Goal: Task Accomplishment & Management: Use online tool/utility

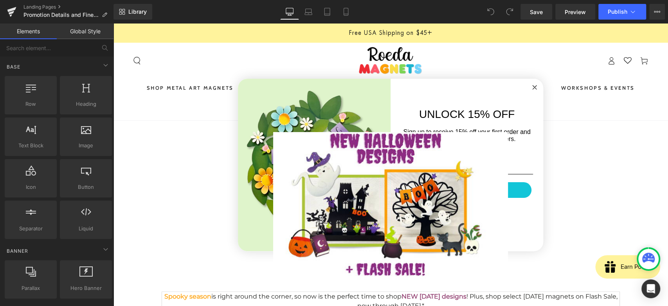
click at [533, 87] on circle "Close dialog" at bounding box center [534, 87] width 9 height 9
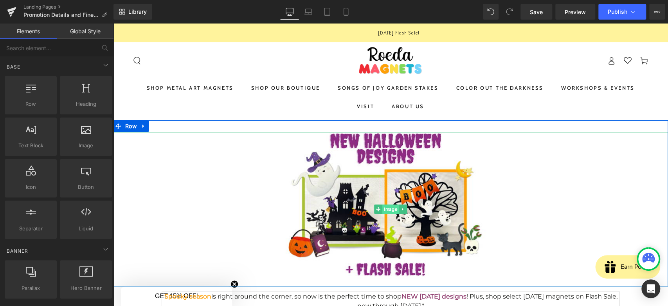
click at [388, 205] on span "Image" at bounding box center [390, 208] width 16 height 9
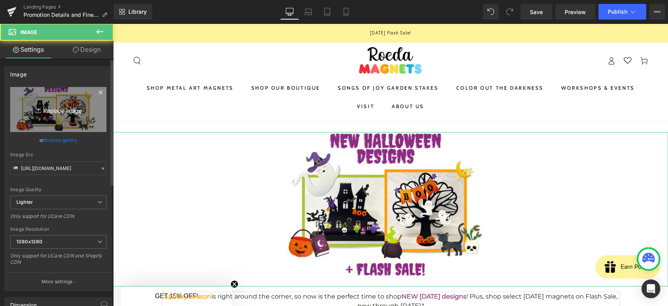
click at [47, 110] on icon "Replace Image" at bounding box center [58, 109] width 63 height 10
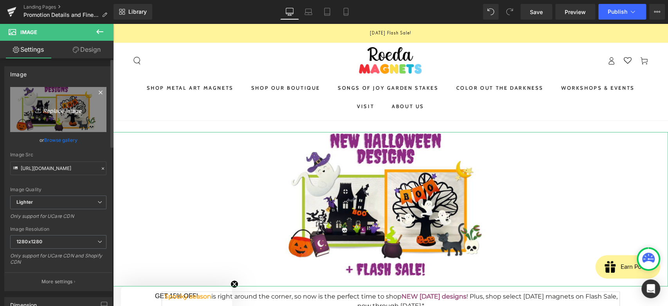
type input "C:\fakepath\Screenshot [DATE] 220340.png"
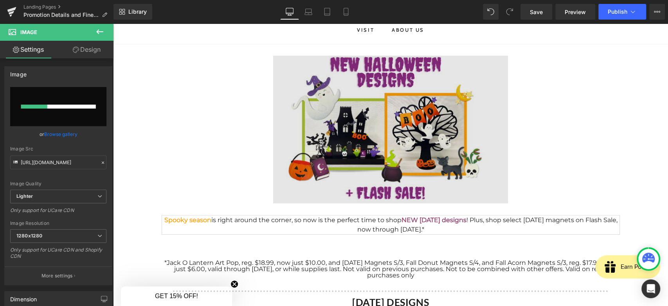
scroll to position [87, 0]
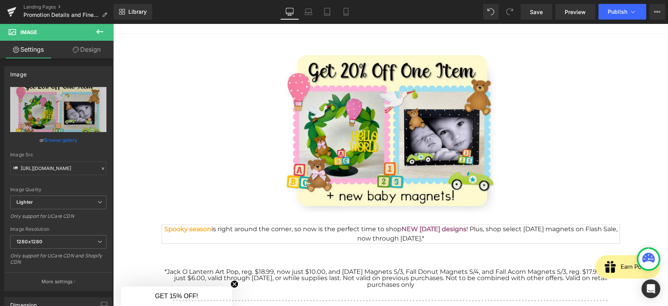
type input "[URL][DOMAIN_NAME]"
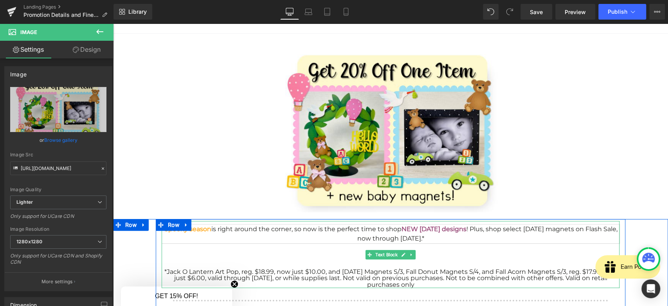
click at [317, 237] on div "Spooky season is right around the corner, so now is the perfect time to shop NE…" at bounding box center [391, 233] width 458 height 19
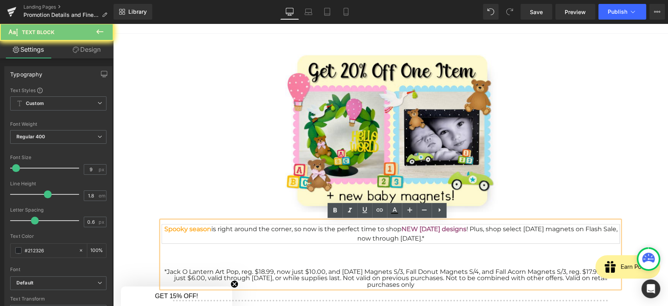
click at [317, 237] on div "Spooky season is right around the corner, so now is the perfect time to shop NE…" at bounding box center [391, 233] width 458 height 19
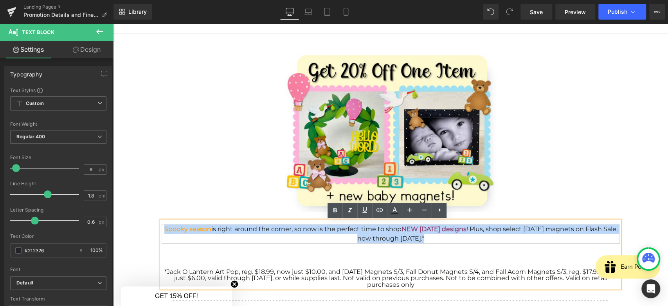
paste div
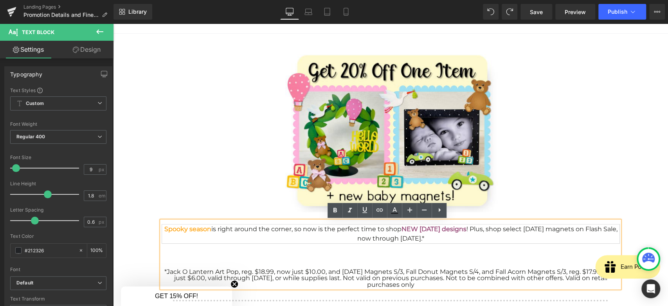
click at [274, 247] on div at bounding box center [391, 246] width 458 height 6
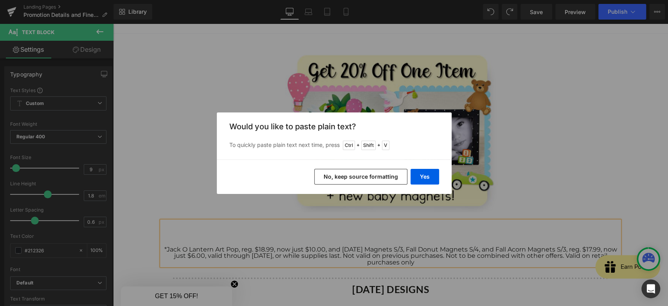
click at [379, 173] on button "No, keep source formatting" at bounding box center [360, 177] width 93 height 16
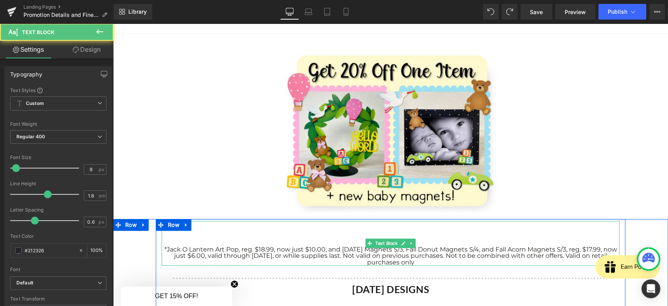
click at [364, 230] on div at bounding box center [391, 230] width 458 height 6
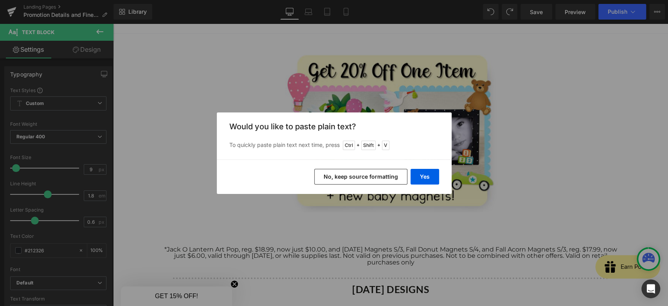
click at [379, 176] on button "No, keep source formatting" at bounding box center [360, 177] width 93 height 16
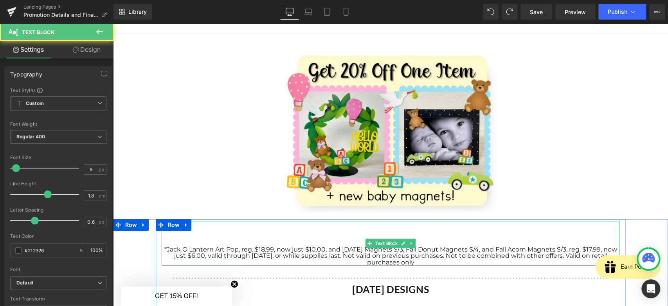
click at [405, 234] on div at bounding box center [391, 237] width 458 height 6
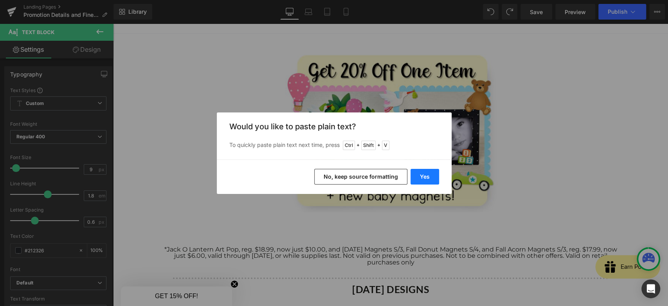
click at [420, 177] on button "Yes" at bounding box center [425, 177] width 29 height 16
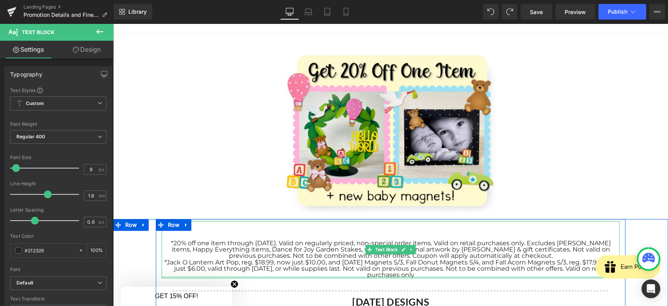
drag, startPoint x: 162, startPoint y: 260, endPoint x: 519, endPoint y: 277, distance: 357.7
click at [519, 277] on div "*20% off one item through [DATE]. Valid on regularly priced, non-special order …" at bounding box center [391, 249] width 458 height 57
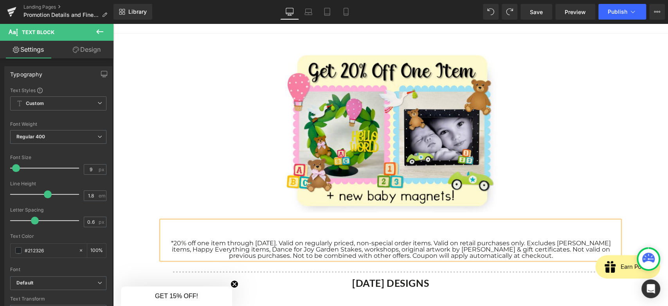
click at [391, 225] on div at bounding box center [391, 224] width 458 height 6
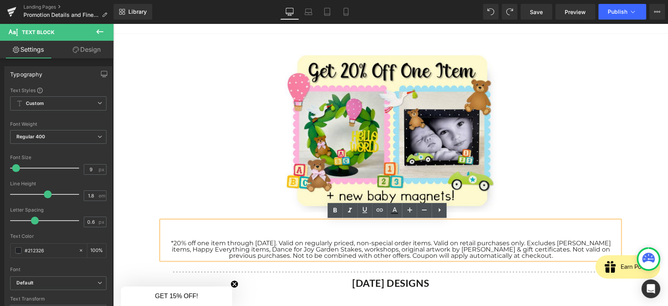
click at [384, 226] on div at bounding box center [391, 224] width 458 height 6
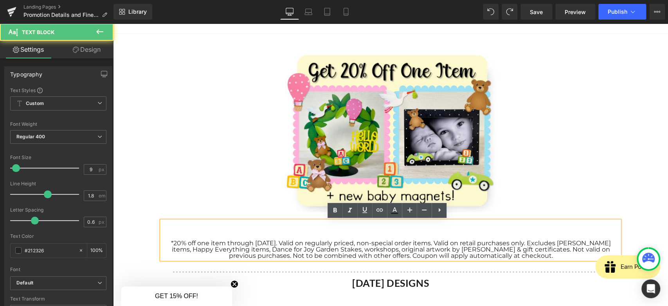
click at [386, 227] on div at bounding box center [391, 224] width 458 height 6
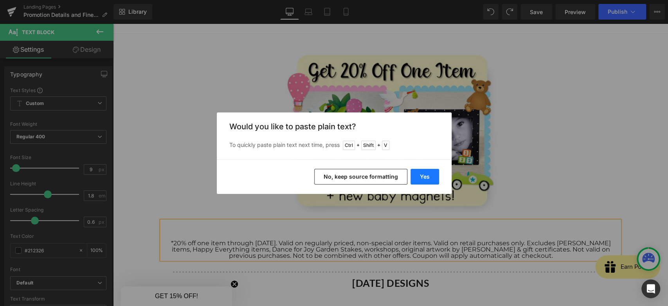
click at [416, 174] on button "Yes" at bounding box center [425, 177] width 29 height 16
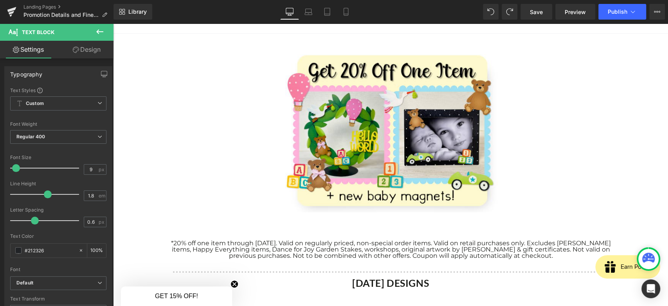
click at [401, 228] on div at bounding box center [391, 230] width 458 height 6
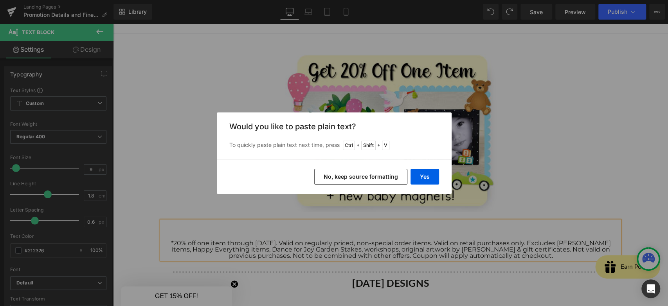
click at [385, 179] on button "No, keep source formatting" at bounding box center [360, 177] width 93 height 16
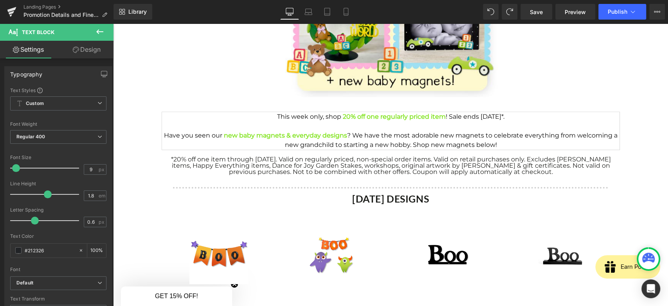
scroll to position [175, 0]
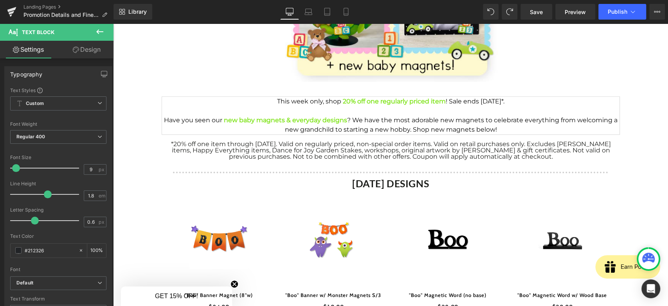
click at [380, 182] on span "Heading" at bounding box center [386, 182] width 21 height 9
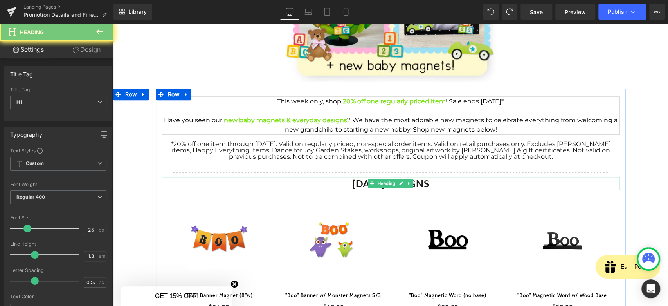
click at [352, 186] on strong "[DATE] DESIGNS" at bounding box center [390, 183] width 77 height 12
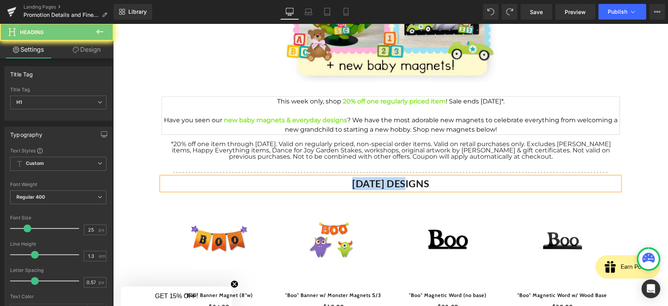
click at [352, 186] on strong "[DATE] DESIGNS" at bounding box center [390, 183] width 77 height 12
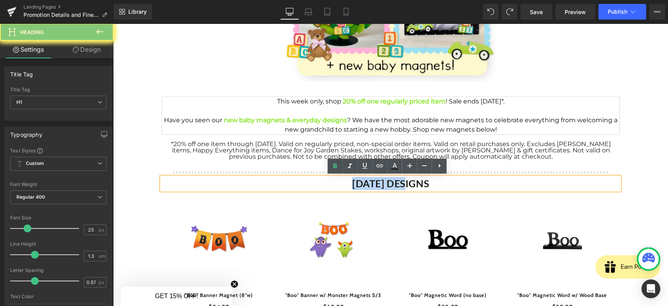
click at [352, 186] on strong "[DATE] DESIGNS" at bounding box center [390, 183] width 77 height 12
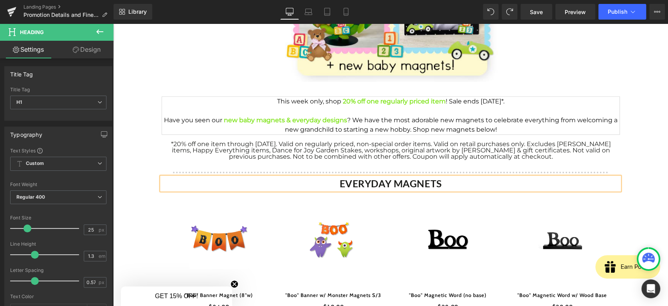
click at [375, 223] on link "Sale Off" at bounding box center [333, 248] width 99 height 78
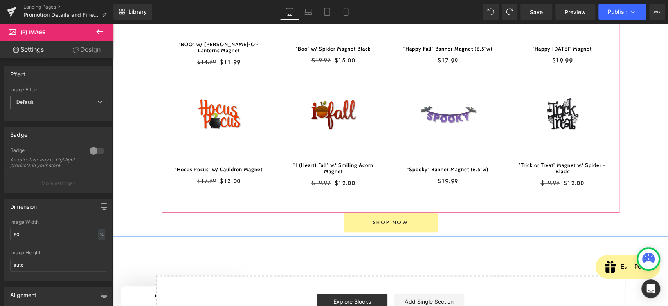
scroll to position [696, 0]
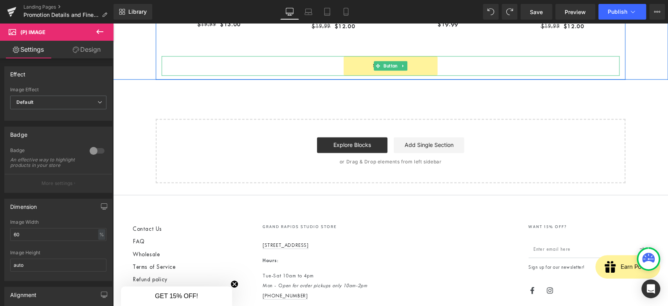
click at [386, 63] on span "Button" at bounding box center [390, 65] width 17 height 9
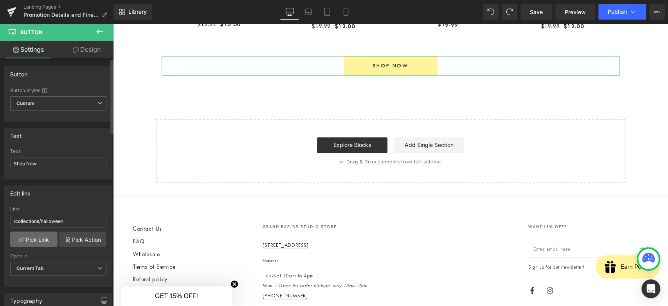
click at [30, 237] on link "Pick Link" at bounding box center [33, 239] width 47 height 16
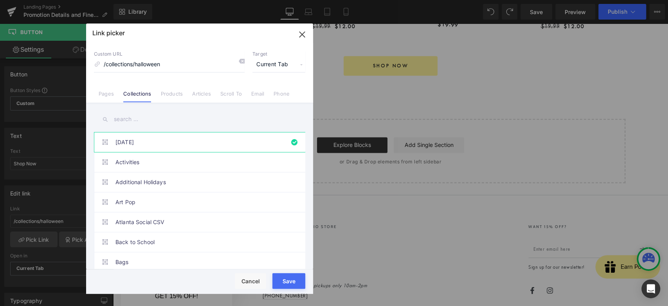
click at [122, 120] on input "text" at bounding box center [199, 119] width 211 height 18
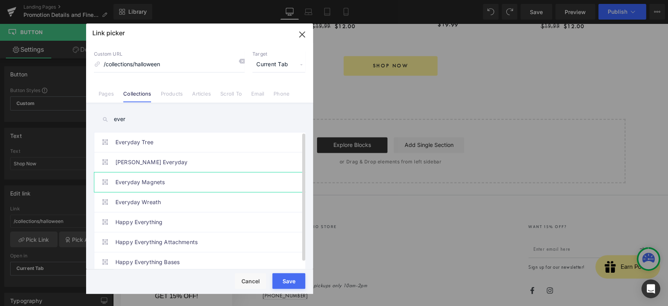
type input "ever"
click at [154, 178] on link "Everyday Magnets" at bounding box center [201, 182] width 172 height 20
type input "/collections/everyday-magnets"
drag, startPoint x: 284, startPoint y: 278, endPoint x: 273, endPoint y: 88, distance: 189.7
click at [284, 278] on button "Save" at bounding box center [288, 281] width 33 height 16
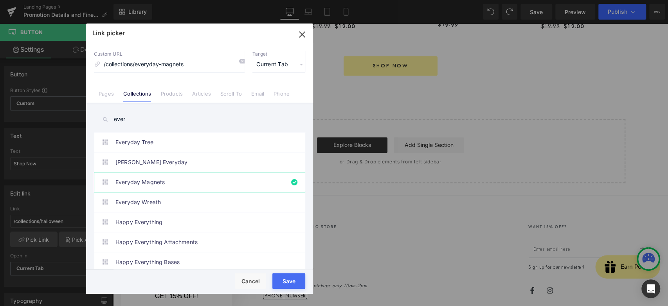
type input "/collections/everyday-magnets"
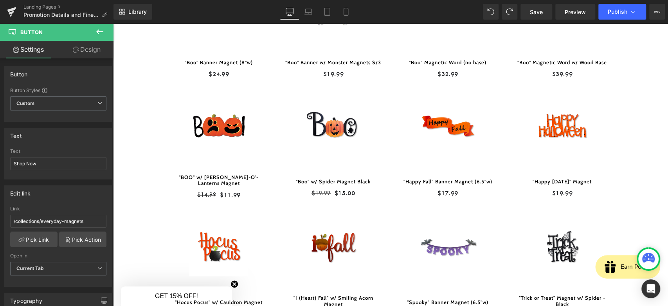
scroll to position [226, 0]
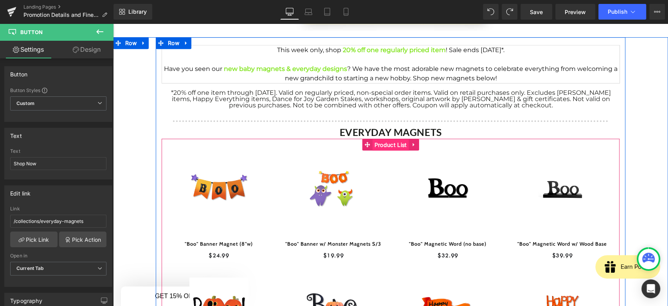
click at [388, 146] on span "Product List" at bounding box center [391, 145] width 36 height 12
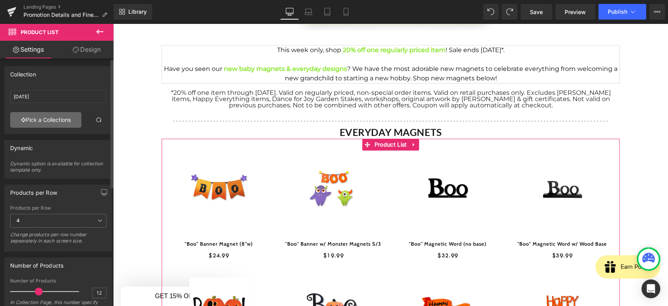
click at [40, 120] on link "Pick a Collections" at bounding box center [45, 120] width 71 height 16
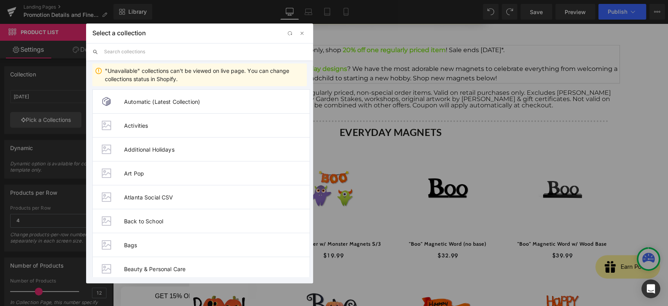
click at [200, 50] on input "text" at bounding box center [205, 51] width 203 height 17
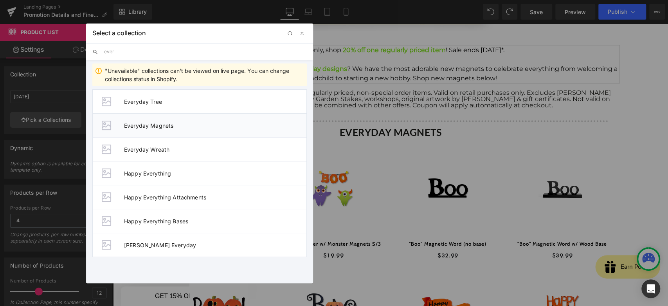
type input "ever"
click at [185, 121] on li "Everyday Magnets" at bounding box center [199, 125] width 214 height 24
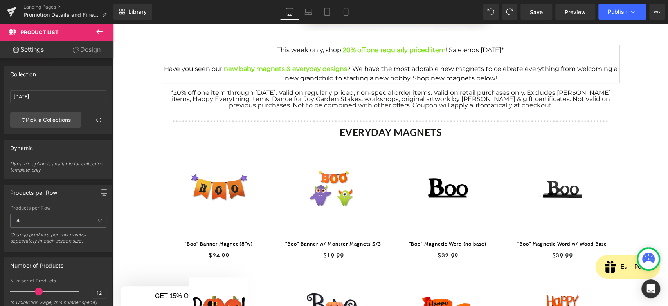
type input "Everyday Magnets"
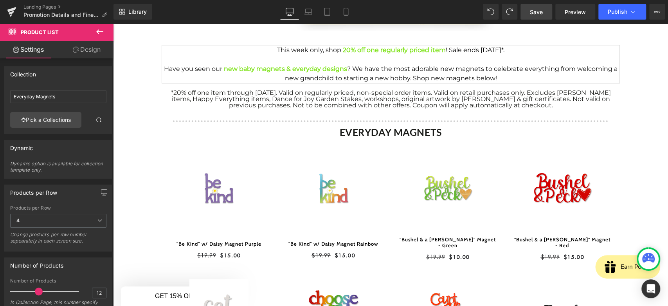
click at [529, 19] on link "Save" at bounding box center [537, 12] width 32 height 16
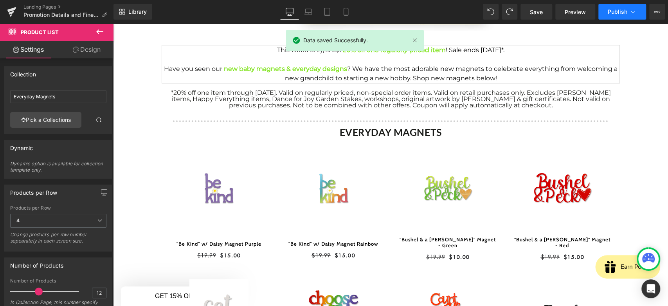
click at [619, 13] on span "Publish" at bounding box center [618, 12] width 20 height 6
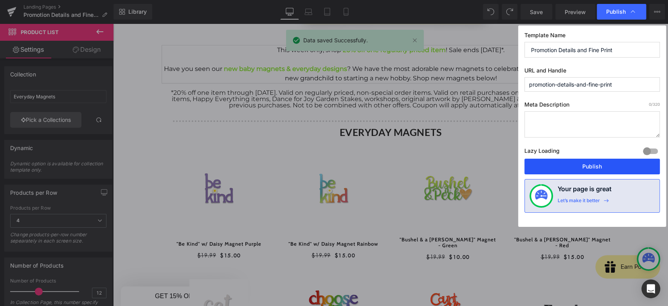
click at [577, 162] on button "Publish" at bounding box center [591, 167] width 135 height 16
